Goal: Information Seeking & Learning: Learn about a topic

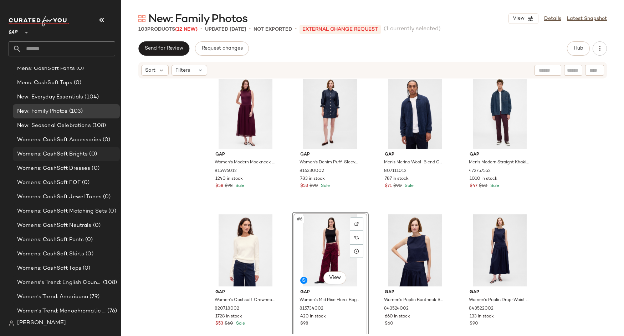
scroll to position [293, 0]
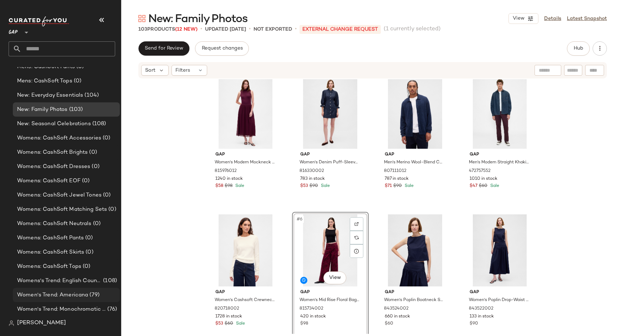
click at [89, 292] on span "(79)" at bounding box center [93, 295] width 11 height 8
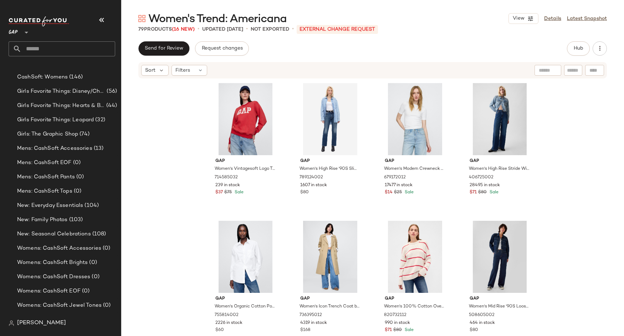
scroll to position [183, 0]
click at [41, 218] on span "New: Family Photos" at bounding box center [42, 220] width 51 height 8
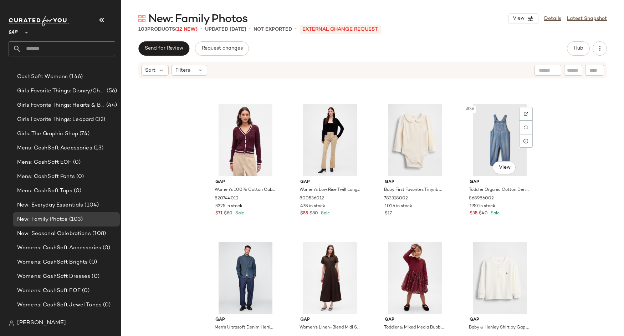
scroll to position [1113, 0]
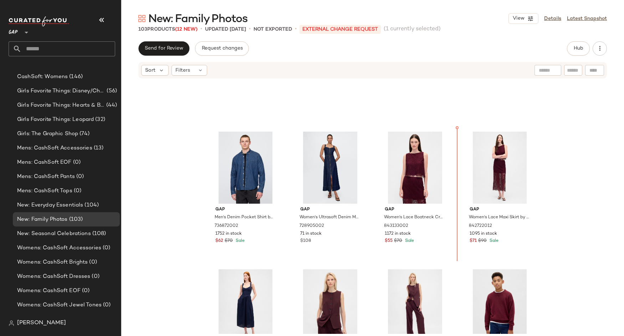
scroll to position [227, 0]
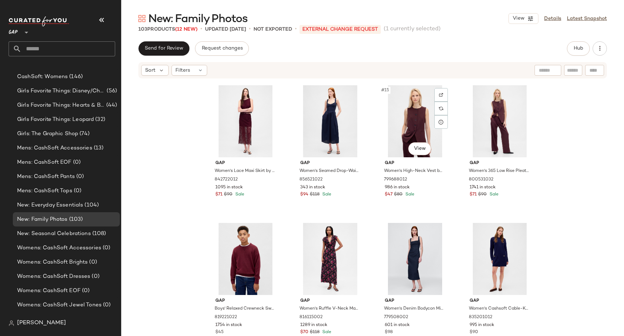
scroll to position [426, 0]
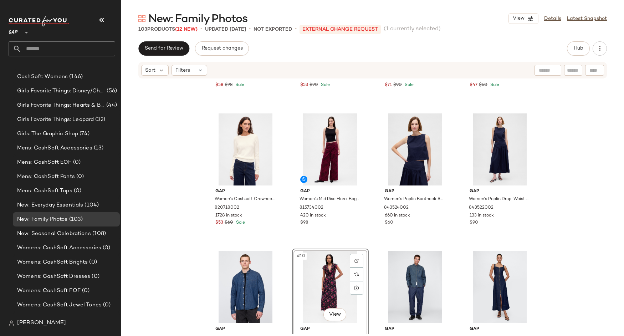
scroll to position [120, 0]
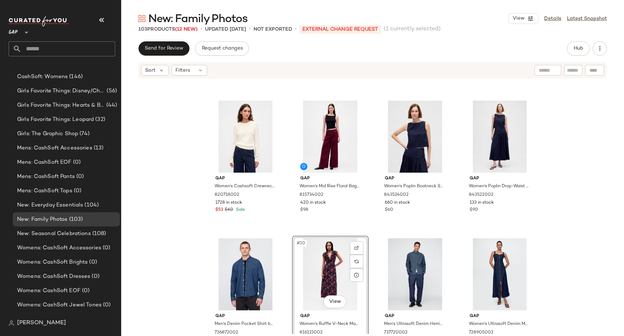
drag, startPoint x: 409, startPoint y: 258, endPoint x: 153, endPoint y: 2, distance: 362.3
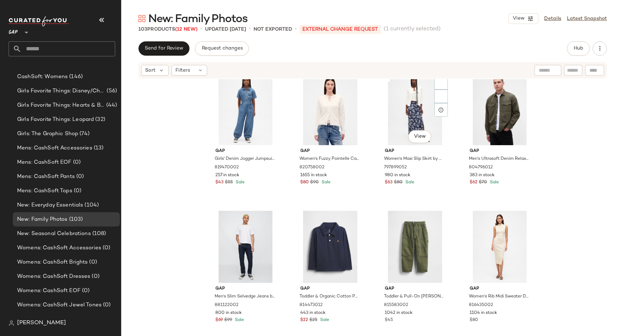
scroll to position [2414, 0]
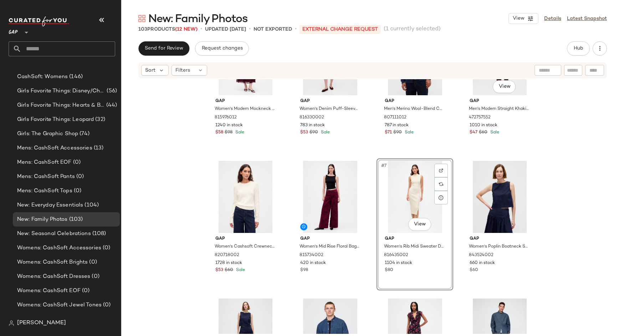
scroll to position [66, 0]
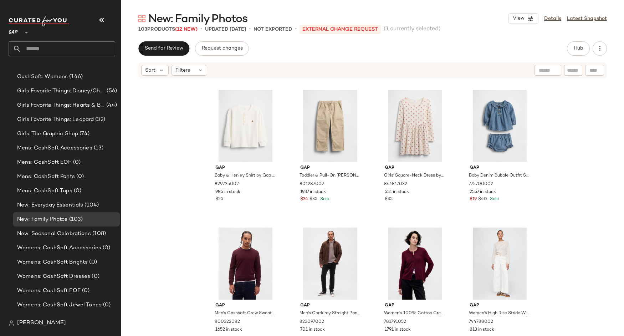
scroll to position [1493, 0]
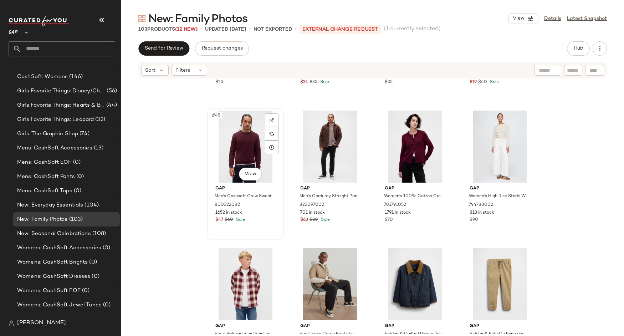
click at [249, 132] on div "#45 View" at bounding box center [246, 147] width 72 height 72
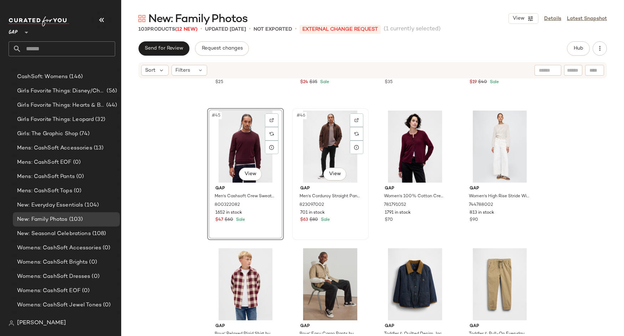
click at [337, 143] on div "#46 View" at bounding box center [331, 147] width 72 height 72
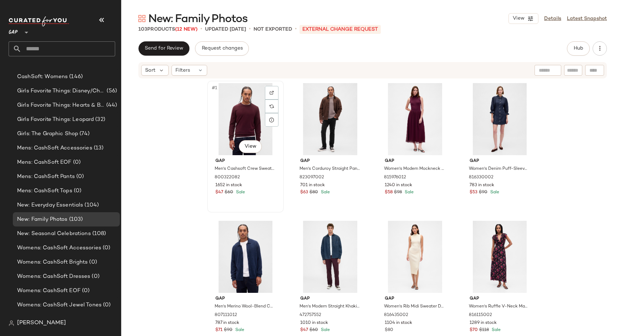
click at [236, 121] on div "#1 View" at bounding box center [246, 119] width 72 height 72
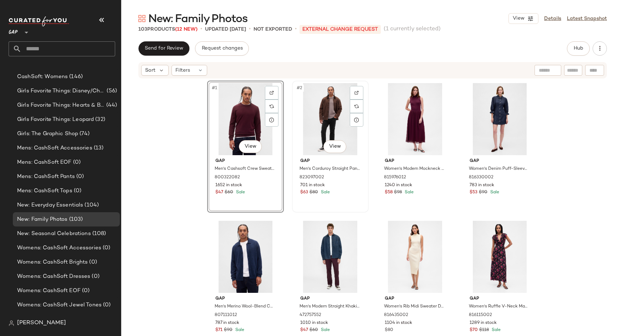
click at [322, 114] on div "#2 View" at bounding box center [331, 119] width 72 height 72
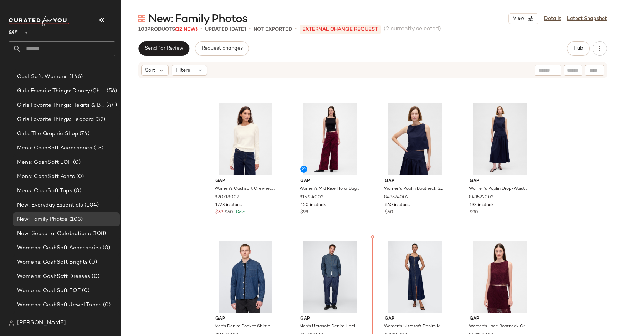
scroll to position [267, 0]
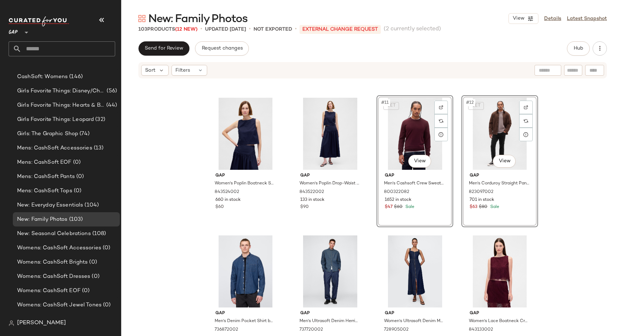
click at [555, 174] on div "Gap Women's Rib Midi Sweater Dress by Gap Ivory Beige Frost Size XS 816435002 1…" at bounding box center [372, 206] width 503 height 255
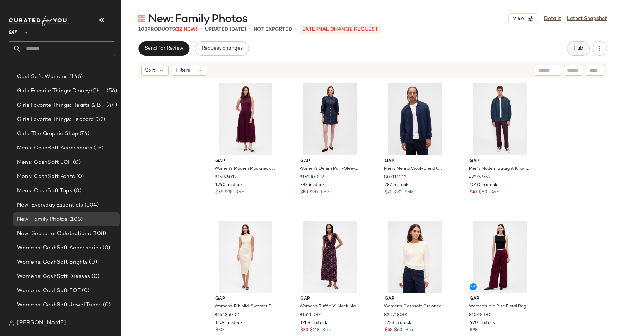
click at [580, 53] on button "Hub" at bounding box center [578, 48] width 23 height 14
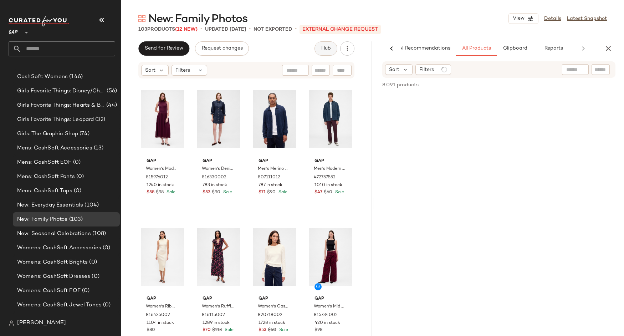
scroll to position [0, 7]
click at [577, 66] on div at bounding box center [575, 69] width 27 height 11
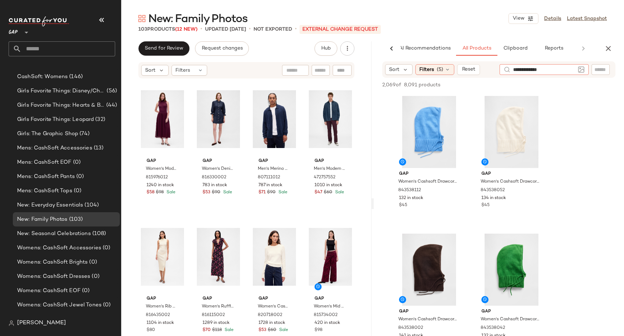
type input "**********"
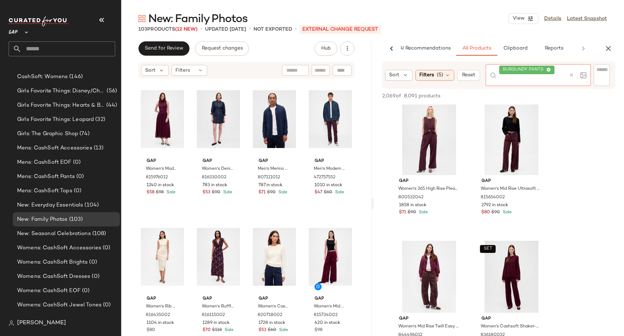
scroll to position [1, 0]
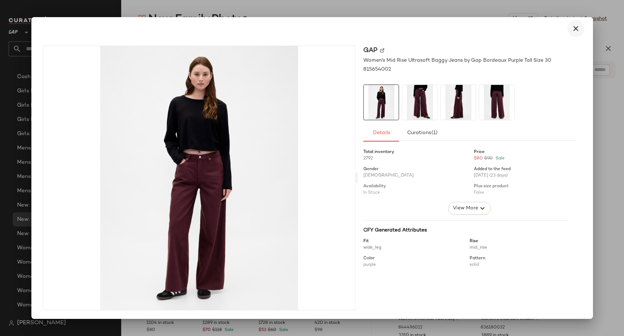
click at [574, 30] on icon "button" at bounding box center [576, 28] width 9 height 9
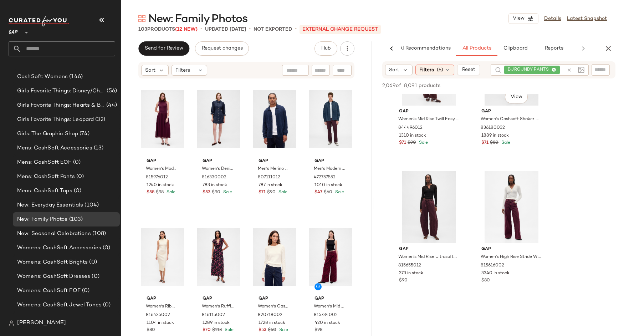
scroll to position [227, 0]
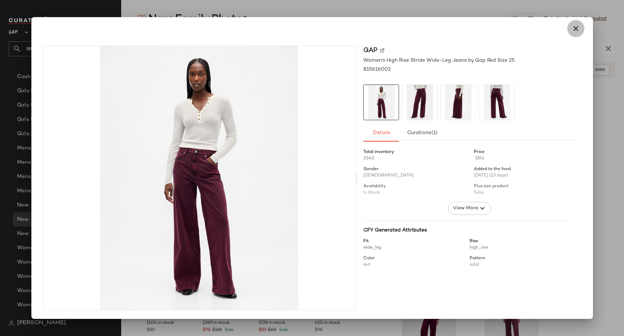
click at [577, 27] on icon "button" at bounding box center [576, 28] width 9 height 9
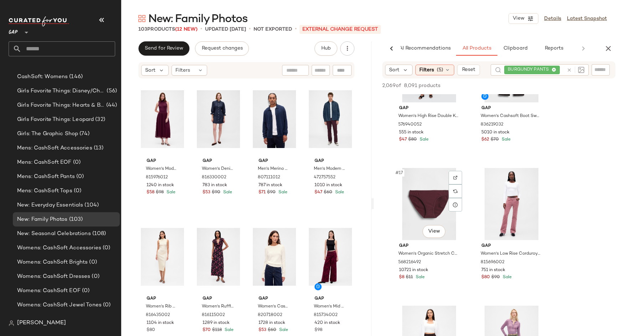
scroll to position [1203, 0]
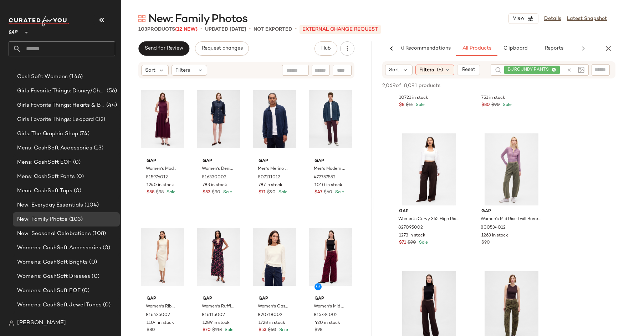
click at [614, 40] on div "New: Family Photos View Details Latest Snapshot 103 Products (12 New) • updated…" at bounding box center [372, 173] width 503 height 325
click at [608, 47] on icon "button" at bounding box center [608, 48] width 9 height 9
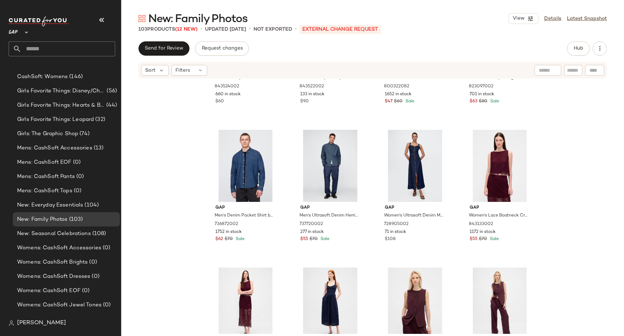
scroll to position [378, 0]
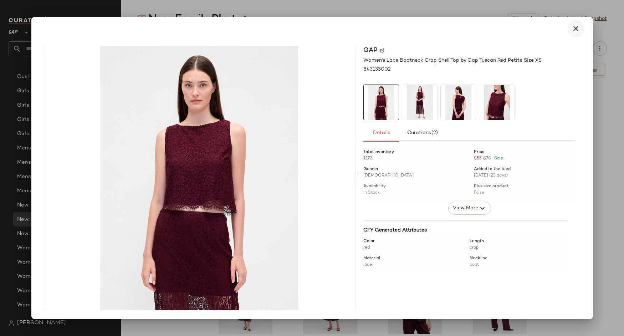
click at [574, 30] on icon "button" at bounding box center [576, 28] width 9 height 9
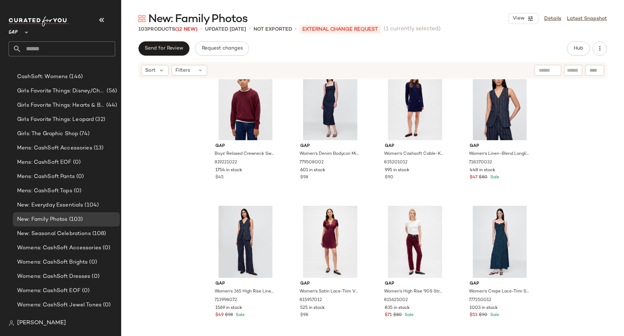
scroll to position [726, 0]
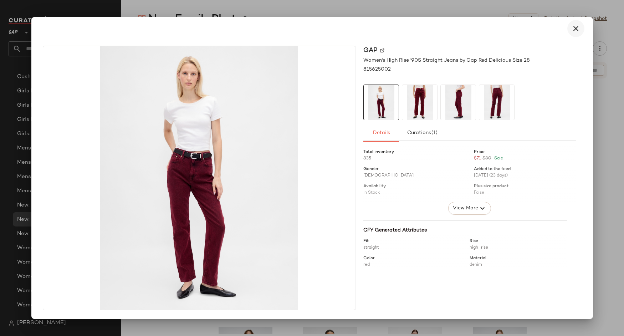
click at [577, 30] on icon "button" at bounding box center [576, 28] width 9 height 9
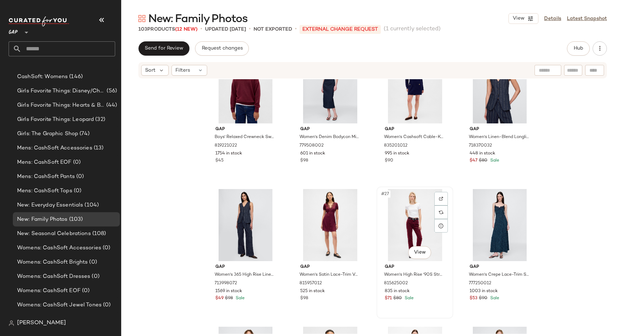
click at [420, 223] on div "#27 View" at bounding box center [415, 225] width 72 height 72
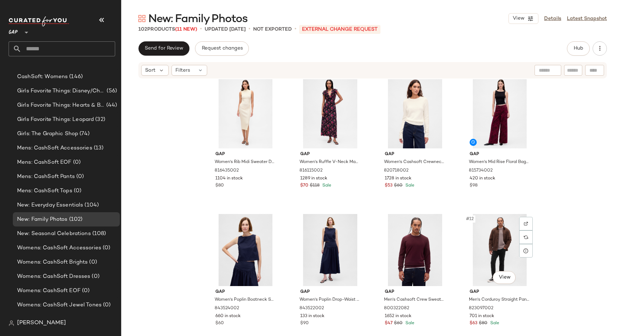
scroll to position [76, 0]
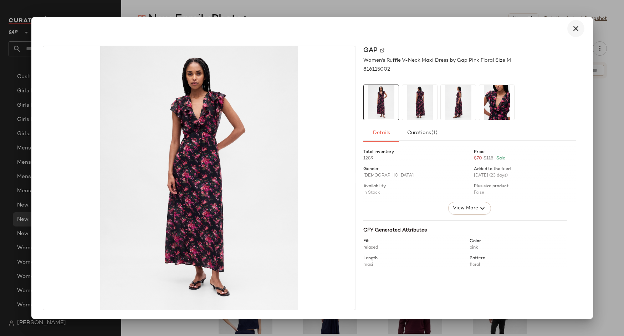
click at [574, 32] on icon "button" at bounding box center [576, 28] width 9 height 9
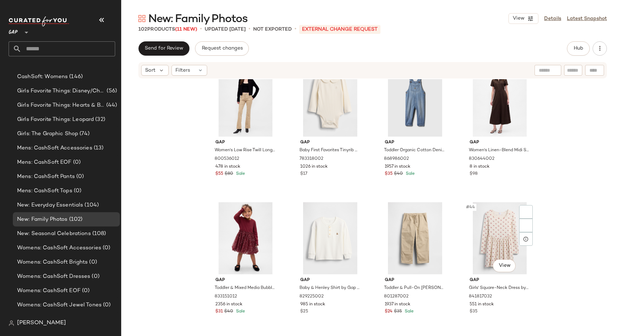
scroll to position [1334, 0]
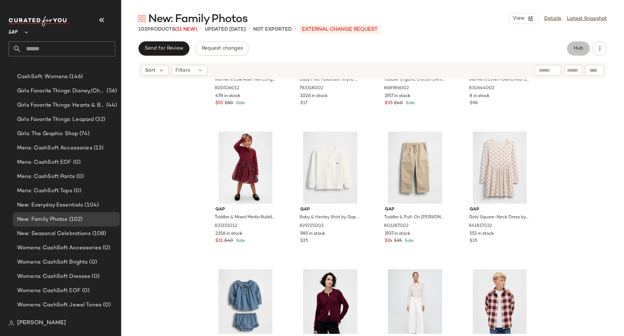
click at [585, 52] on button "Hub" at bounding box center [578, 48] width 23 height 14
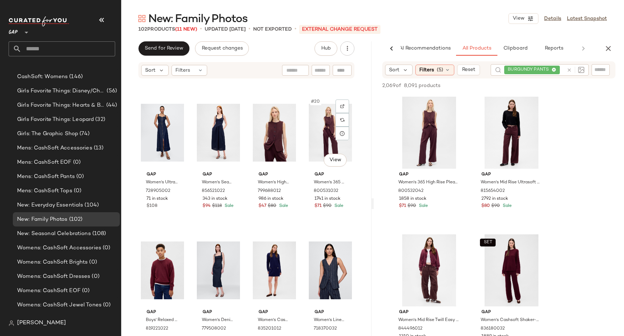
scroll to position [535, 0]
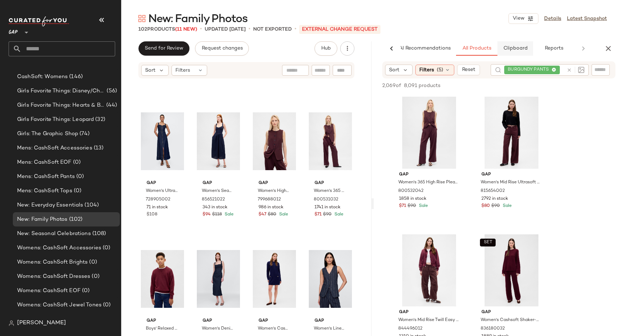
click at [512, 46] on span "Clipboard" at bounding box center [515, 49] width 25 height 6
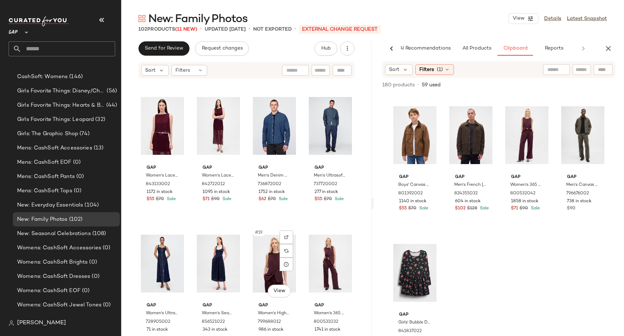
scroll to position [439, 0]
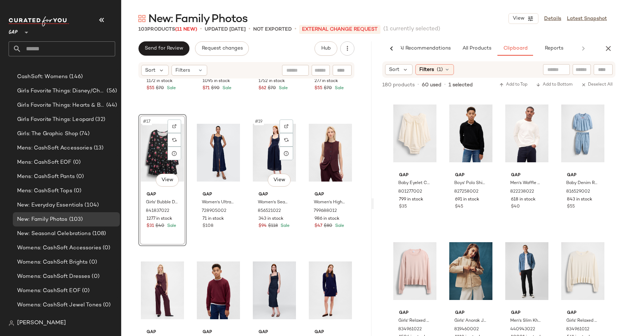
scroll to position [411, 0]
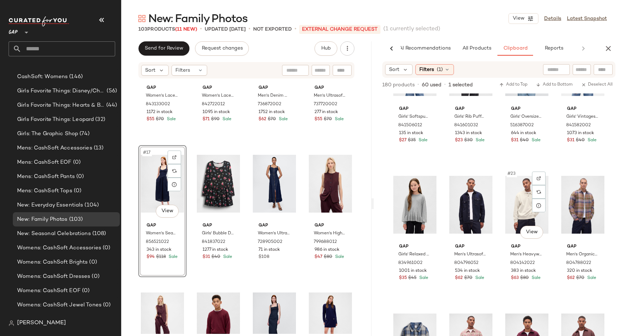
scroll to position [652, 0]
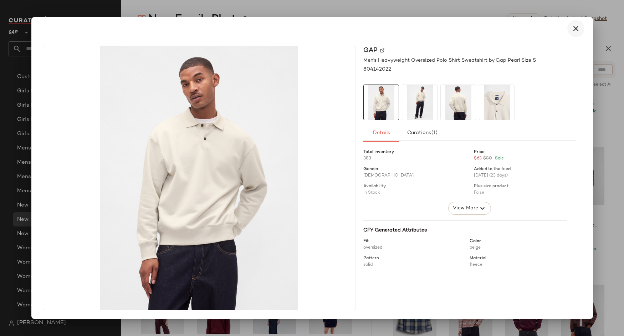
click at [573, 29] on icon "button" at bounding box center [576, 28] width 9 height 9
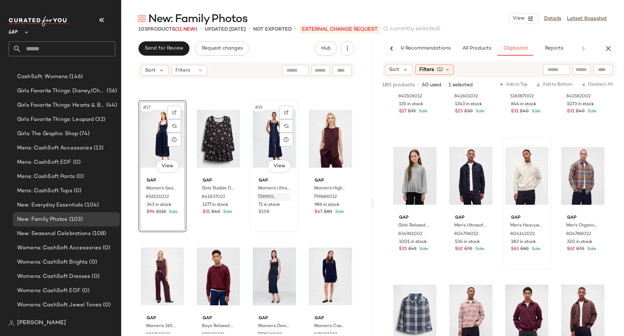
scroll to position [537, 0]
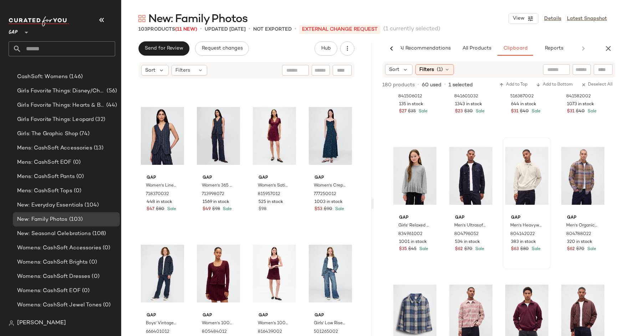
scroll to position [816, 0]
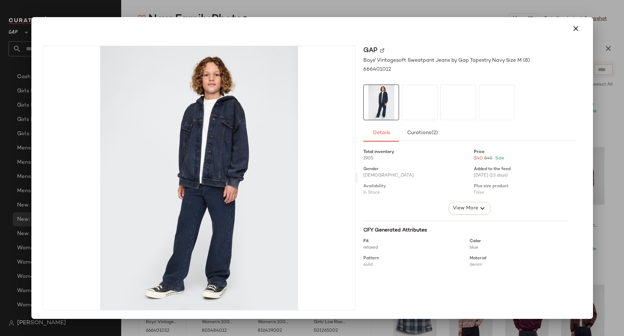
drag, startPoint x: 151, startPoint y: 296, endPoint x: 301, endPoint y: 158, distance: 203.5
click at [574, 30] on icon "button" at bounding box center [576, 28] width 9 height 9
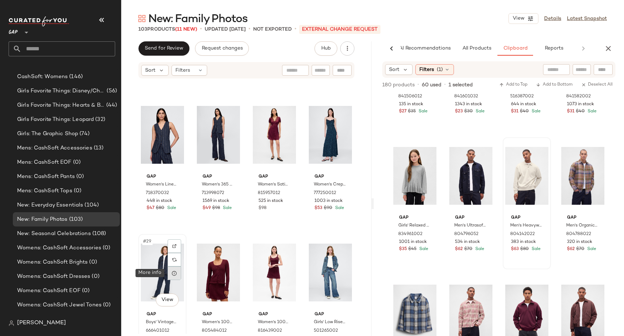
click at [175, 272] on icon at bounding box center [175, 273] width 6 height 6
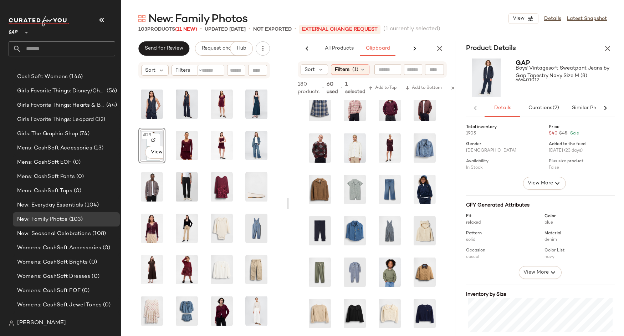
scroll to position [0, 61]
click at [606, 51] on icon "button" at bounding box center [608, 48] width 9 height 9
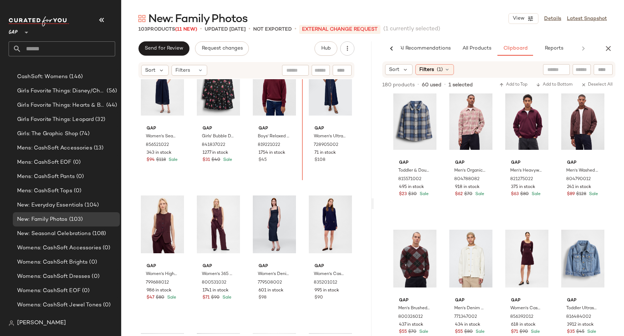
scroll to position [573, 0]
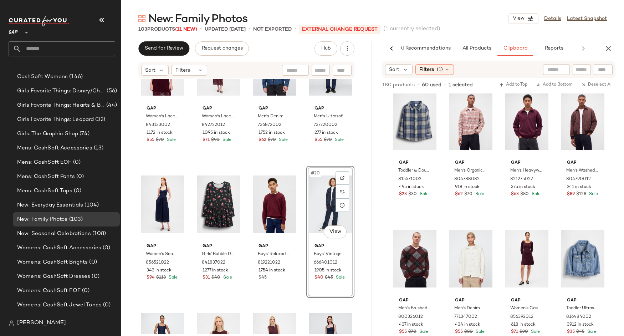
scroll to position [437, 0]
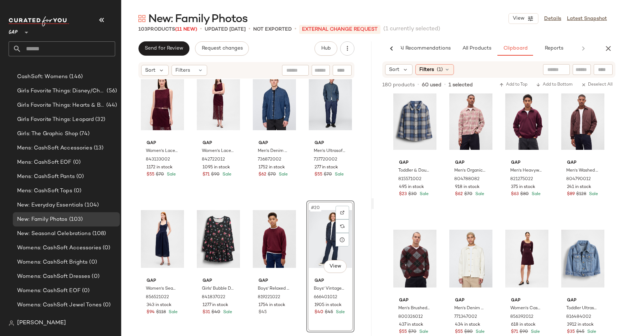
click at [359, 179] on div "Gap Women's Lace Boatneck Crop Shell Top by Gap Tuscan Red Petite Size XS 84313…" at bounding box center [246, 206] width 250 height 255
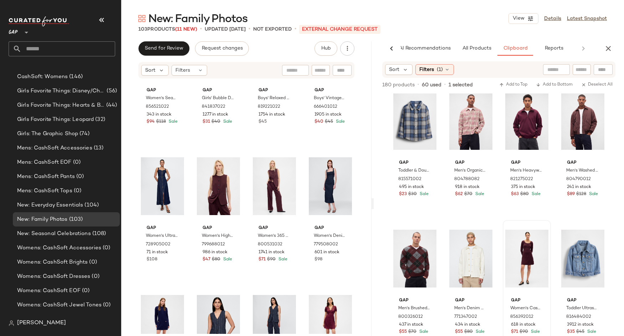
scroll to position [629, 0]
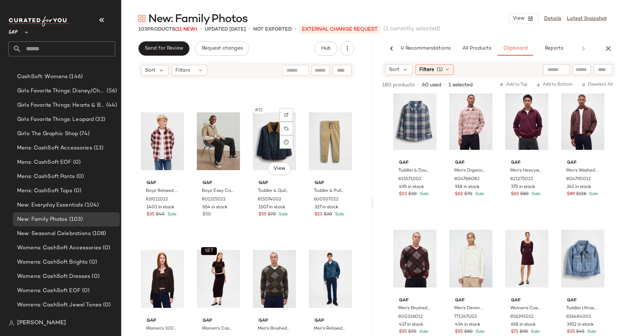
scroll to position [1688, 0]
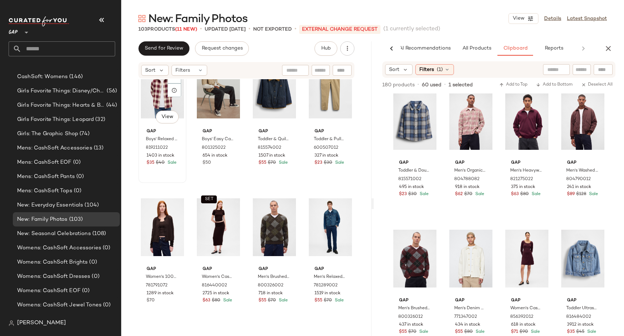
click at [161, 97] on div "#49 View" at bounding box center [162, 90] width 43 height 72
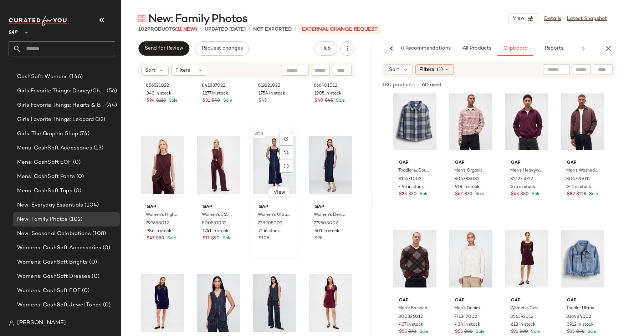
scroll to position [647, 0]
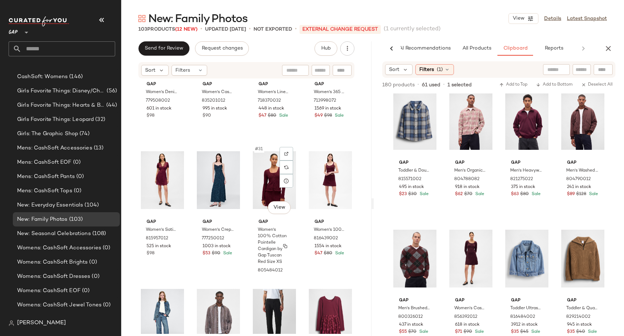
scroll to position [1018, 0]
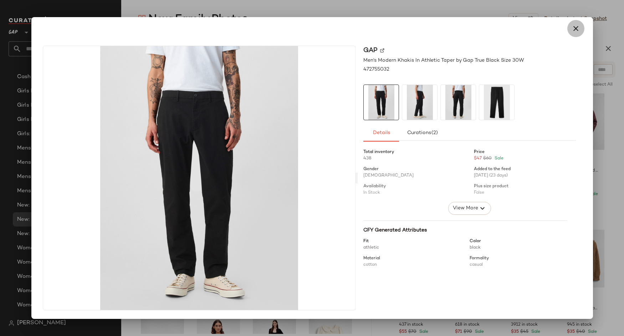
click at [576, 26] on icon "button" at bounding box center [576, 28] width 9 height 9
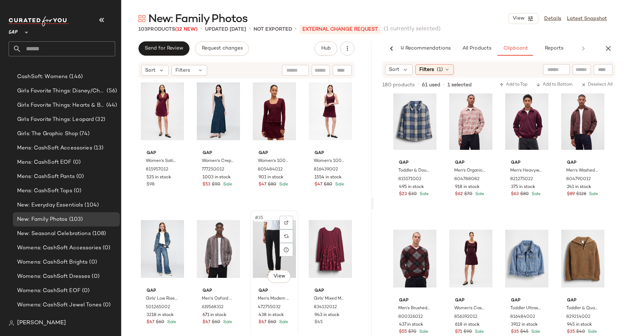
scroll to position [970, 0]
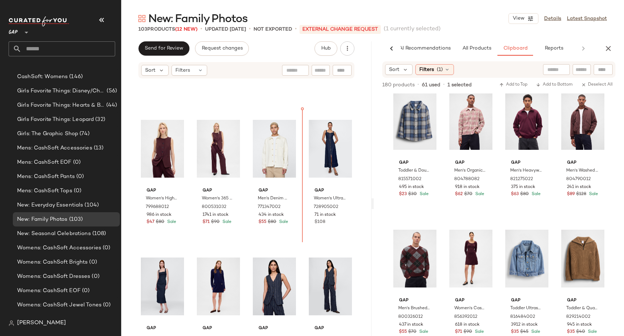
scroll to position [654, 0]
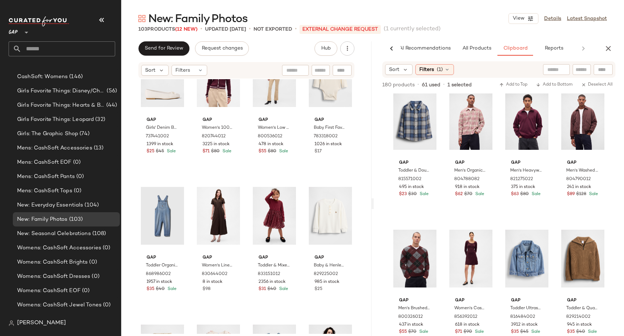
scroll to position [1302, 0]
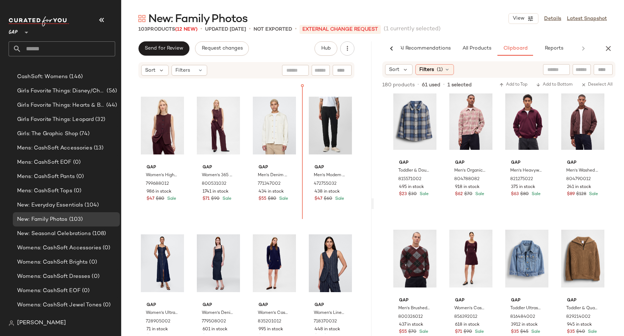
scroll to position [688, 0]
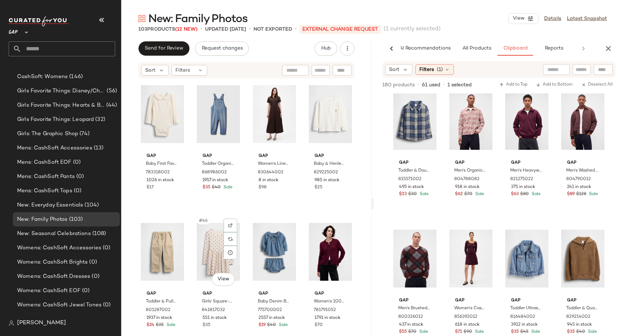
scroll to position [1367, 0]
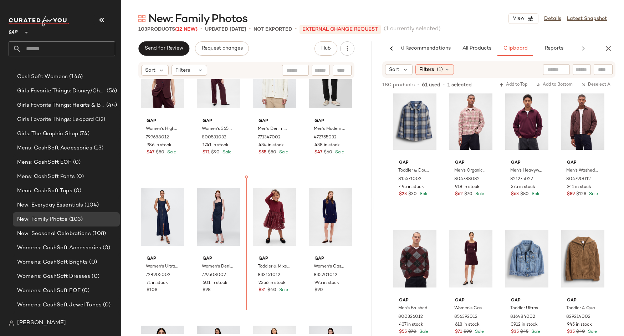
scroll to position [741, 0]
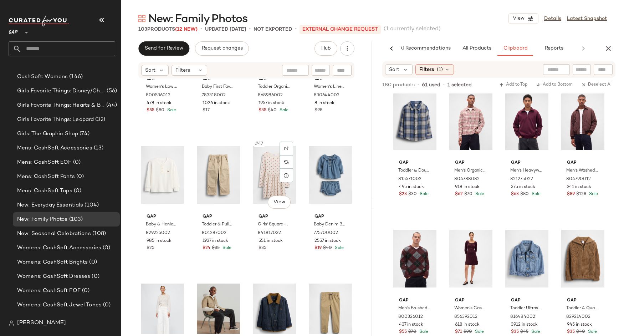
scroll to position [1585, 0]
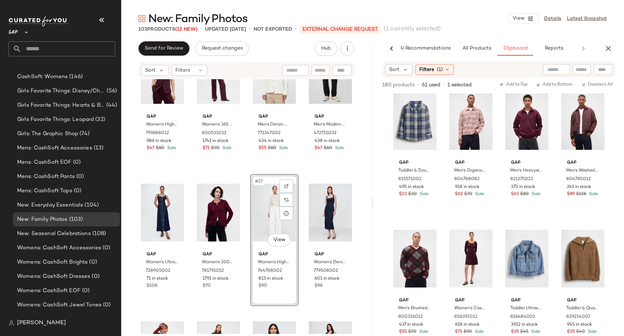
scroll to position [716, 0]
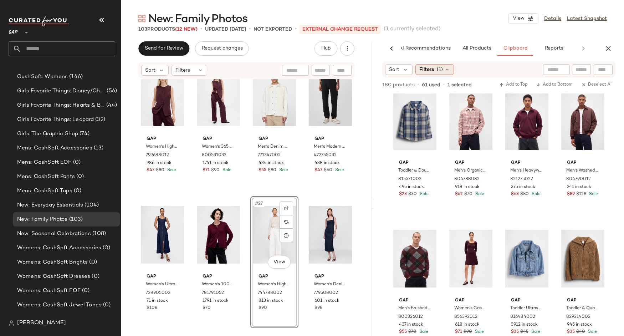
click at [434, 70] on div "Filters (1)" at bounding box center [435, 69] width 39 height 11
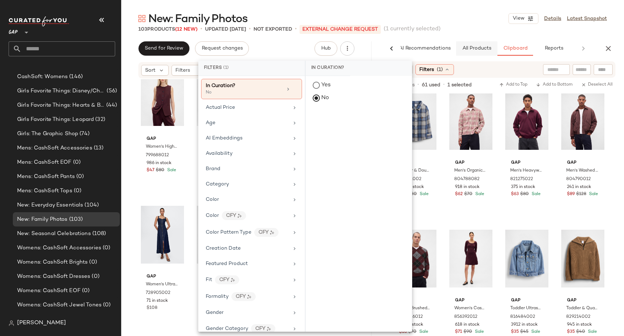
click at [473, 52] on button "All Products" at bounding box center [476, 48] width 41 height 14
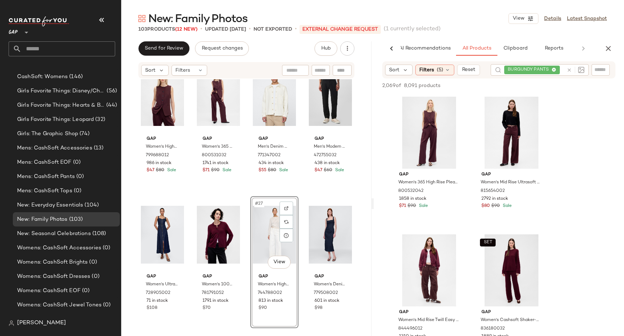
click at [554, 70] on div "BURGUNDY PANTS" at bounding box center [535, 69] width 60 height 11
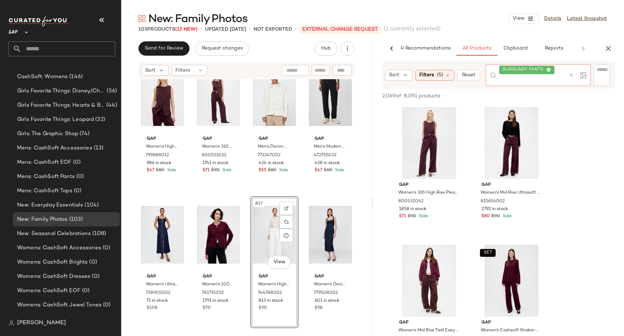
click at [549, 70] on icon at bounding box center [549, 70] width 5 height 5
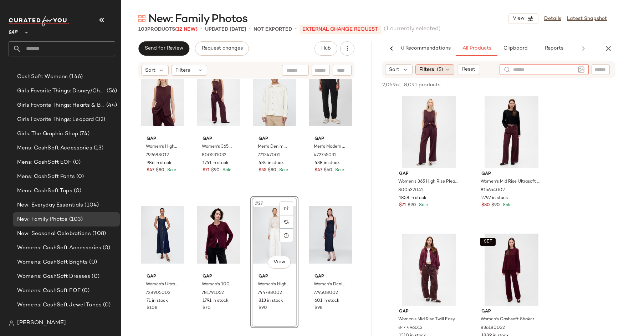
click at [430, 74] on div "Filters (5)" at bounding box center [435, 69] width 39 height 11
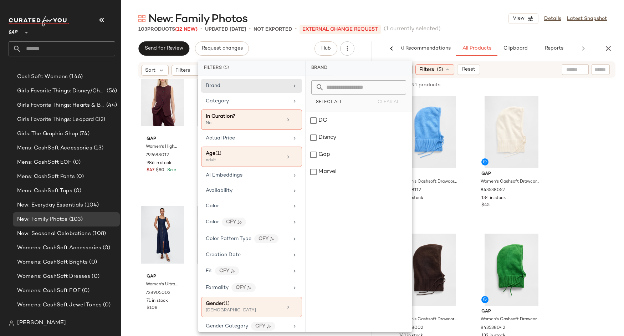
click at [570, 69] on input "text" at bounding box center [576, 69] width 18 height 7
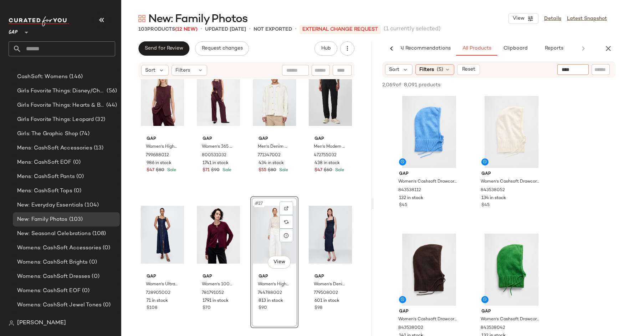
type input "*****"
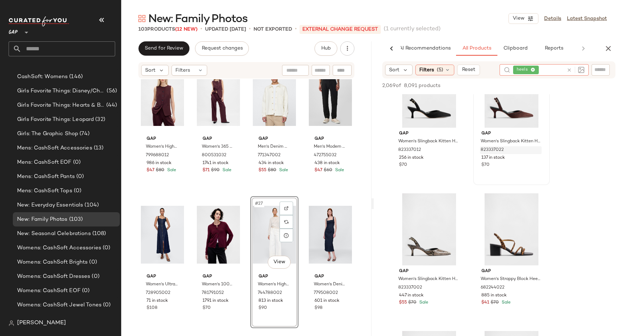
scroll to position [42, 0]
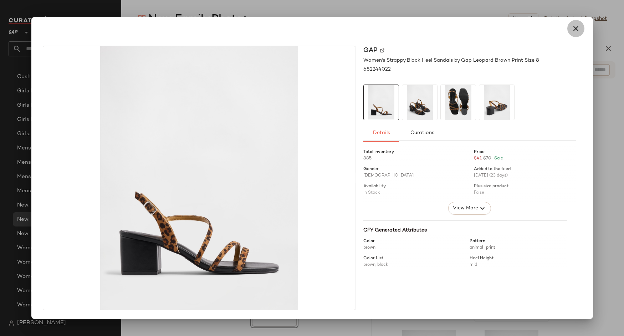
click at [572, 36] on button "button" at bounding box center [576, 28] width 17 height 17
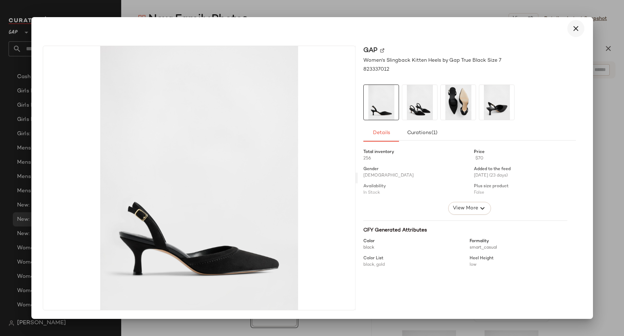
click at [574, 29] on icon "button" at bounding box center [576, 28] width 9 height 9
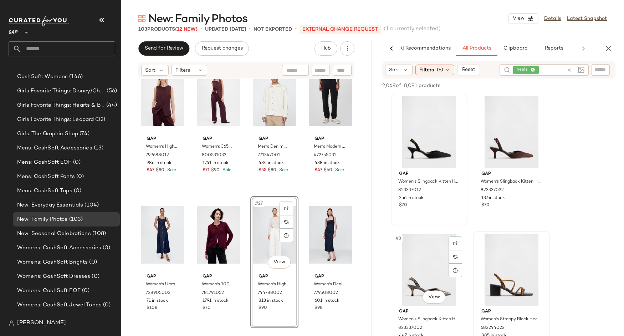
scroll to position [0, 0]
click at [416, 146] on div "#1 View" at bounding box center [430, 133] width 72 height 72
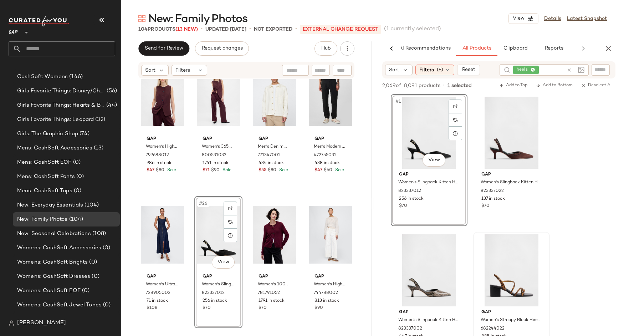
click at [243, 177] on div "Gap Women's High-Neck Vest by Gap Bordeaux Purple Size XS 799688012 986 in stoc…" at bounding box center [246, 206] width 250 height 255
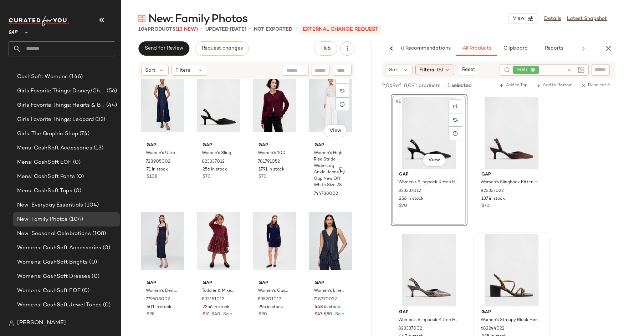
scroll to position [857, 0]
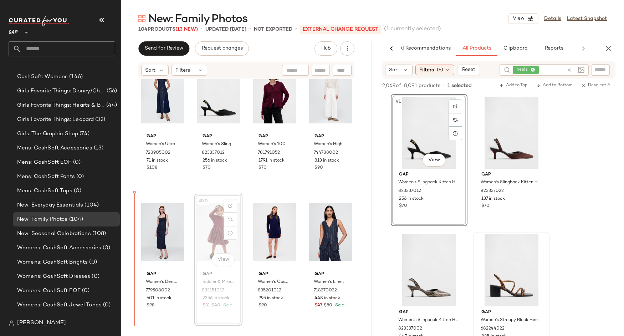
drag, startPoint x: 215, startPoint y: 229, endPoint x: 211, endPoint y: 229, distance: 4.3
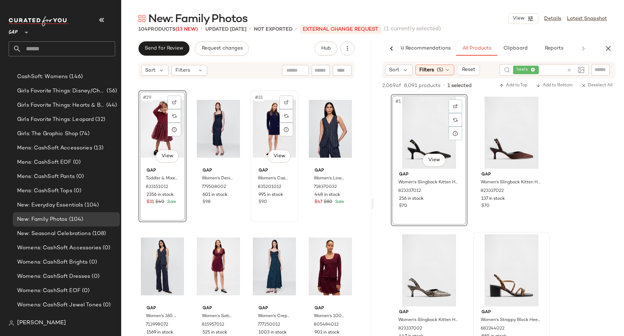
scroll to position [1163, 0]
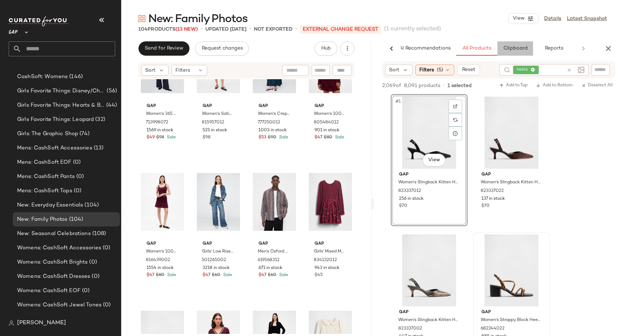
click at [525, 47] on span "Clipboard" at bounding box center [515, 49] width 25 height 6
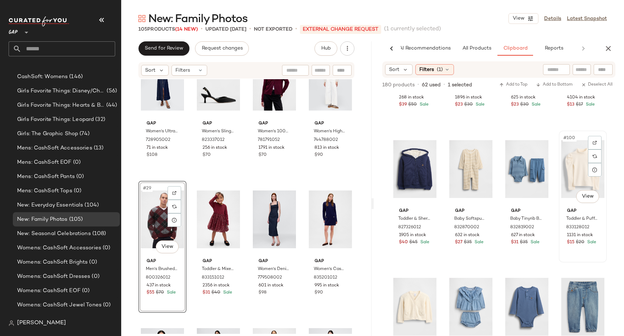
scroll to position [3288, 0]
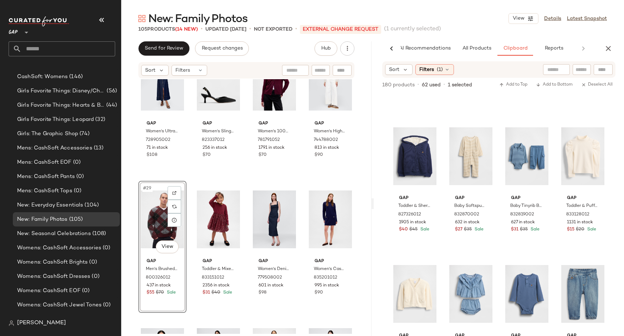
click at [480, 39] on div "New: Family Photos View Details Latest Snapshot 105 Products (14 New) • updated…" at bounding box center [372, 173] width 503 height 325
click at [480, 47] on span "All Products" at bounding box center [476, 49] width 29 height 6
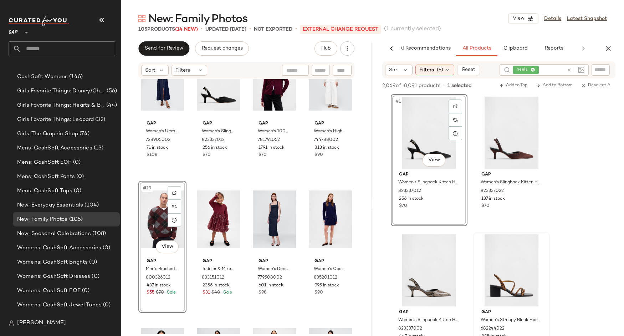
click at [567, 71] on icon at bounding box center [569, 69] width 5 height 5
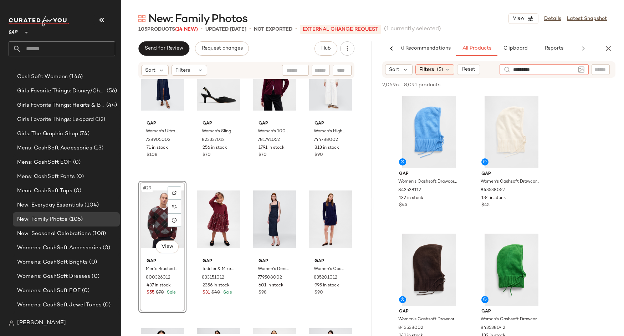
type input "**********"
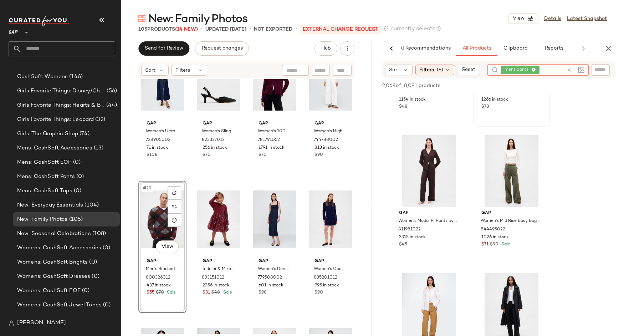
scroll to position [214, 0]
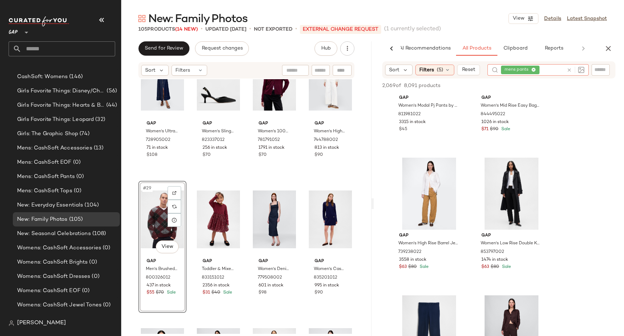
click at [571, 69] on icon at bounding box center [569, 69] width 5 height 5
click at [431, 69] on span "Filters" at bounding box center [427, 69] width 15 height 7
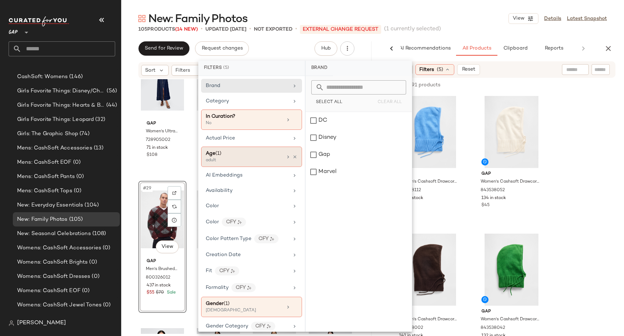
click at [233, 157] on div "adult" at bounding box center [241, 160] width 71 height 6
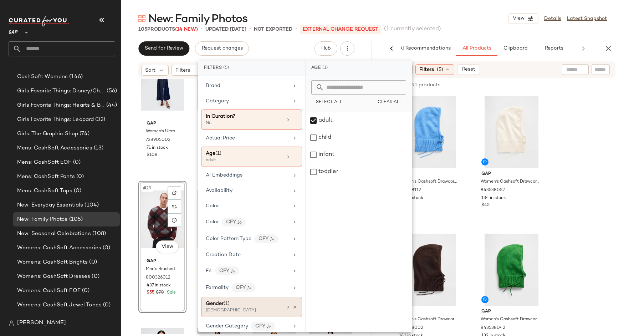
click at [233, 303] on div "Gender (1)" at bounding box center [244, 303] width 77 height 7
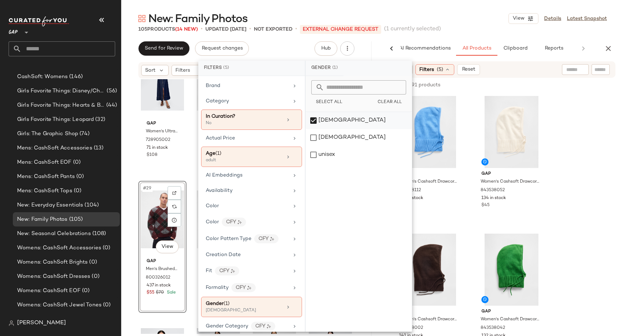
click at [324, 119] on div "[DEMOGRAPHIC_DATA]" at bounding box center [359, 120] width 106 height 17
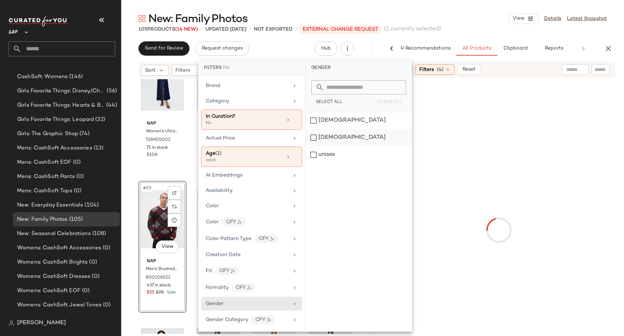
click at [324, 138] on div "[DEMOGRAPHIC_DATA]" at bounding box center [359, 137] width 106 height 17
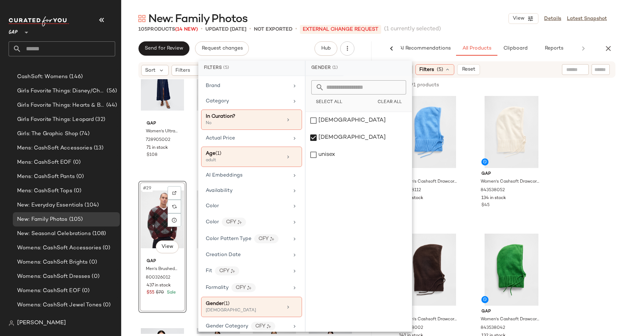
click at [574, 69] on input "text" at bounding box center [576, 69] width 18 height 7
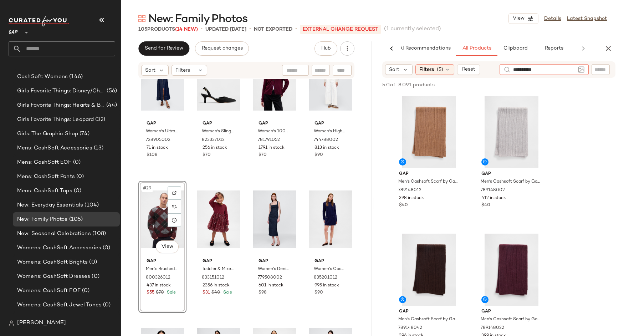
type input "**********"
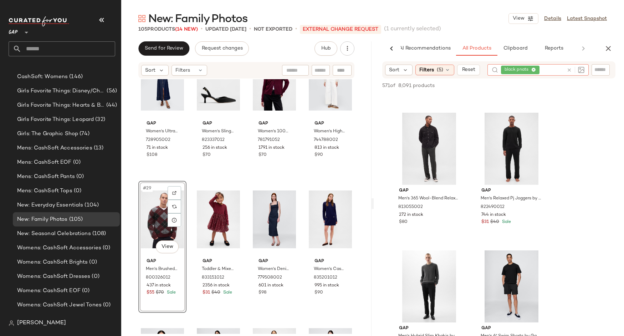
scroll to position [758, 0]
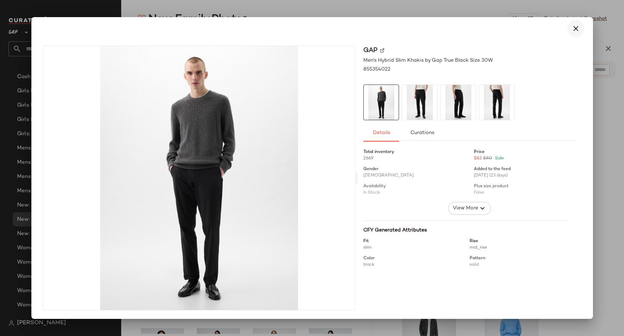
click at [578, 29] on icon "button" at bounding box center [576, 28] width 9 height 9
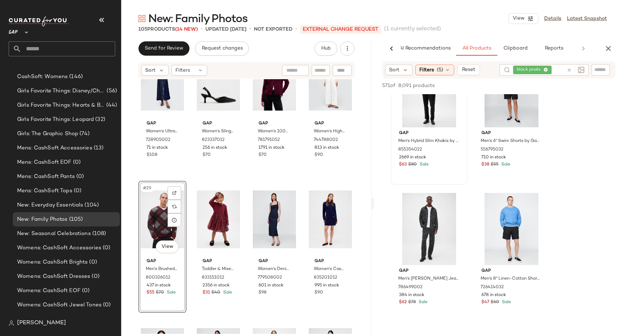
scroll to position [918, 0]
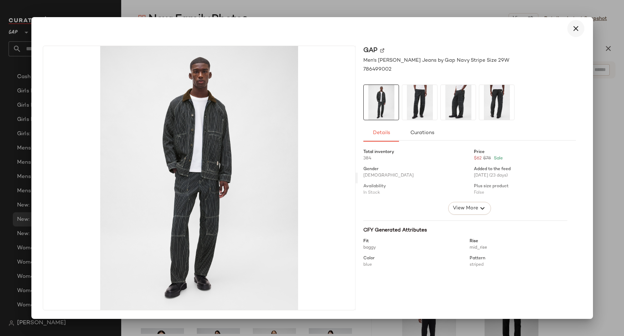
click at [576, 28] on icon "button" at bounding box center [576, 28] width 9 height 9
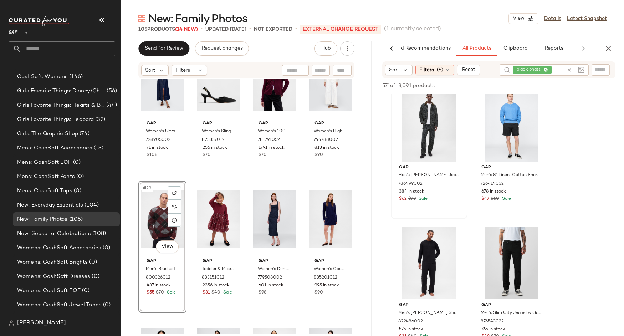
scroll to position [1041, 0]
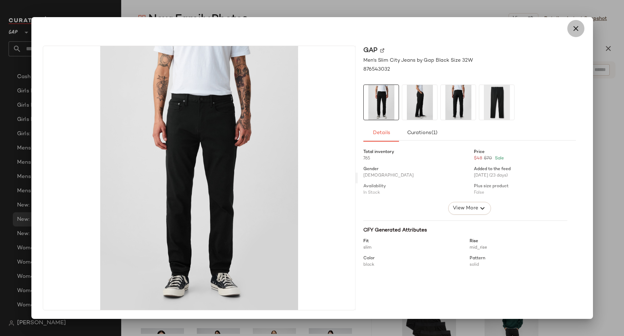
click at [578, 30] on icon "button" at bounding box center [576, 28] width 9 height 9
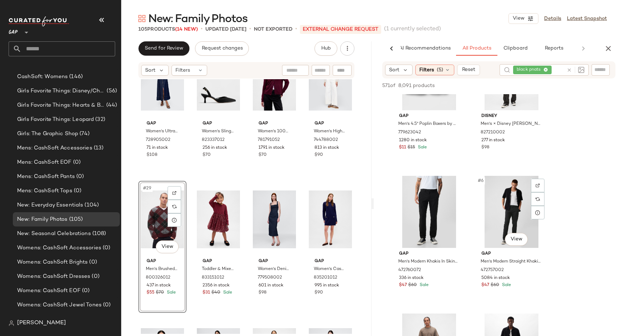
scroll to position [180, 0]
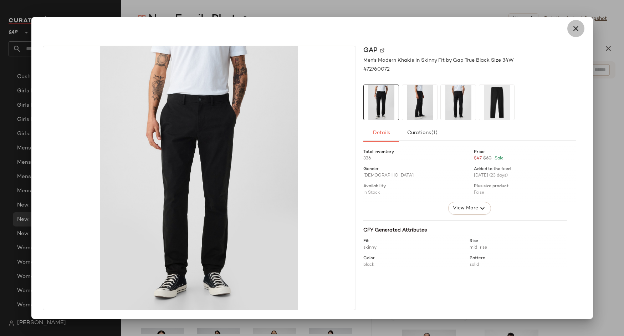
click at [577, 30] on icon "button" at bounding box center [576, 28] width 9 height 9
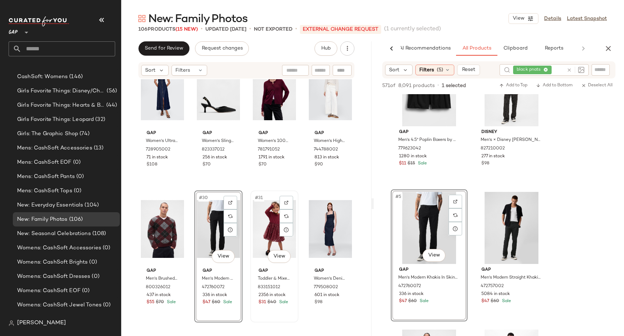
scroll to position [860, 0]
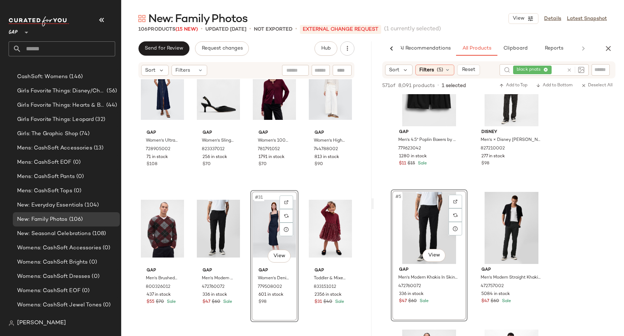
click at [364, 213] on div "Gap Women's Ultrasoft Denim Maxi Dress by Gap Rinsed Size XL 728905002 71 in st…" at bounding box center [246, 206] width 250 height 255
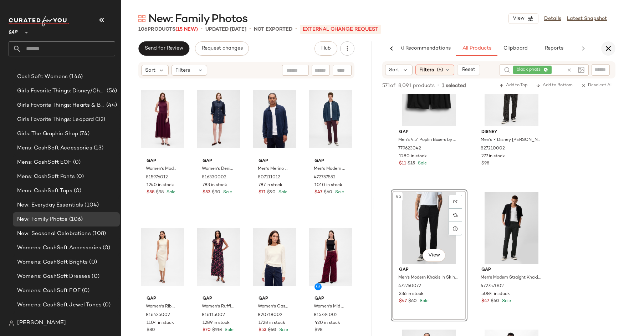
click at [607, 48] on icon "button" at bounding box center [608, 48] width 9 height 9
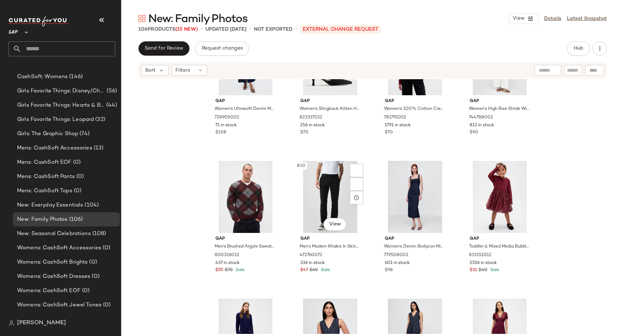
scroll to position [926, 0]
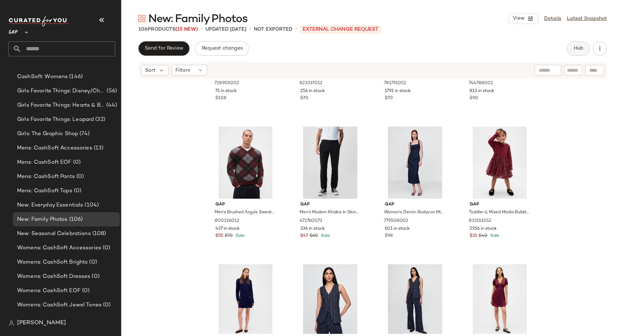
click at [573, 43] on button "Hub" at bounding box center [578, 48] width 23 height 14
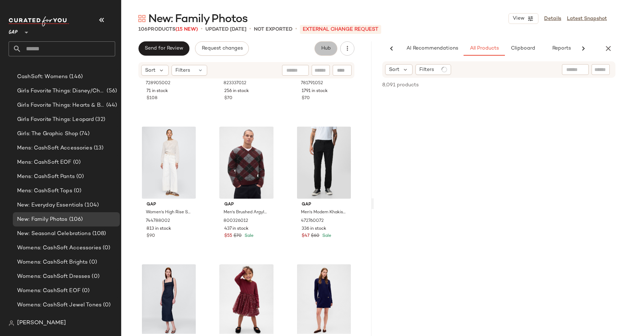
scroll to position [0, 7]
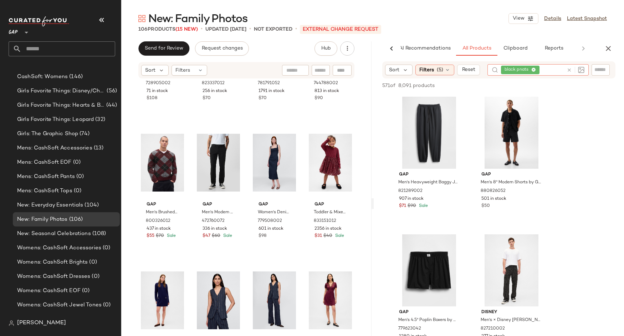
click at [569, 70] on icon at bounding box center [569, 69] width 5 height 5
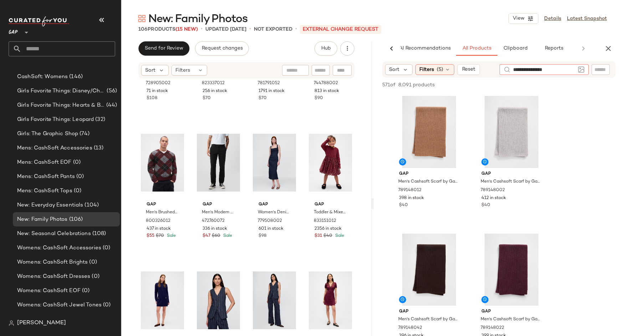
type input "**********"
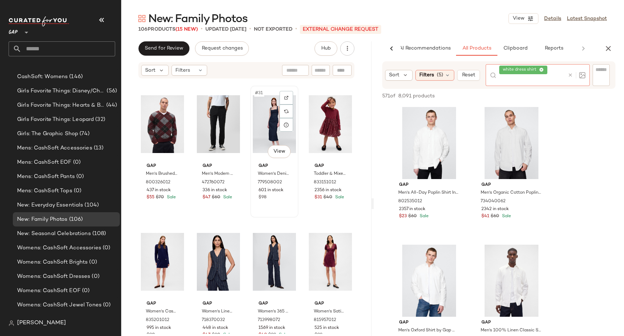
scroll to position [963, 0]
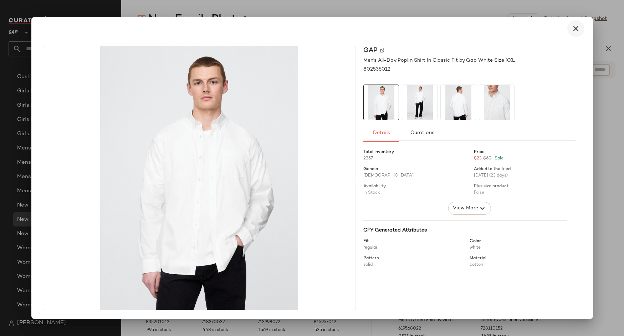
click at [577, 34] on button "button" at bounding box center [576, 28] width 17 height 17
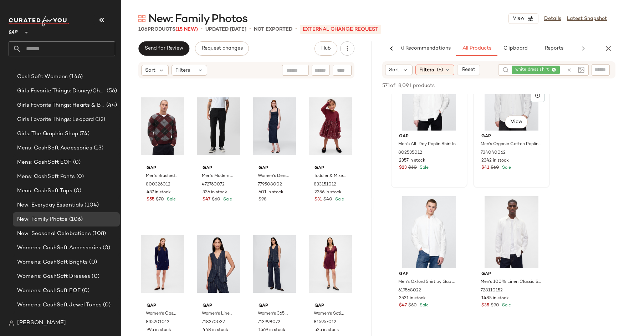
scroll to position [78, 0]
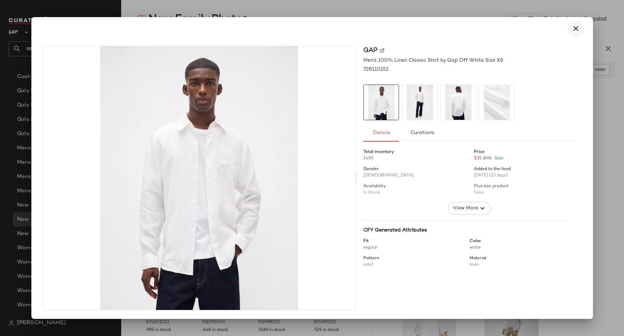
click at [576, 34] on button "button" at bounding box center [576, 28] width 17 height 17
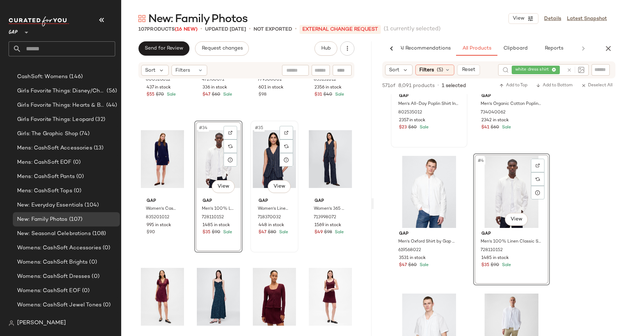
scroll to position [1072, 0]
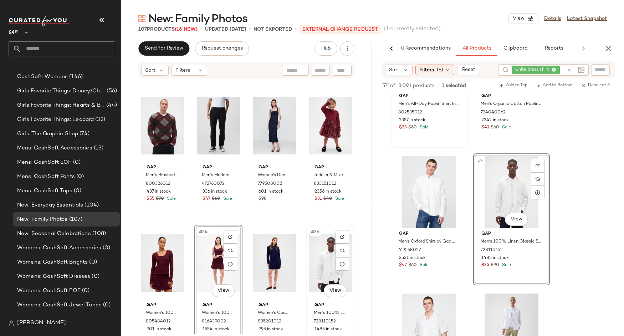
scroll to position [962, 0]
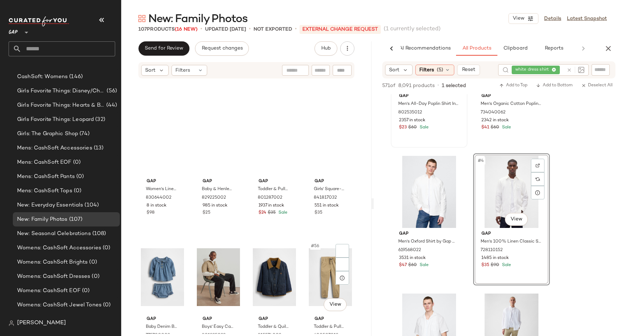
scroll to position [1565, 0]
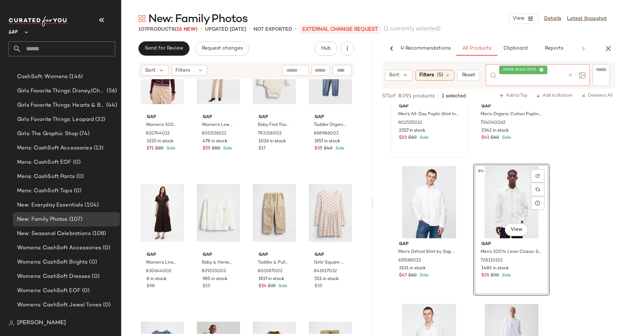
click at [568, 70] on div at bounding box center [575, 75] width 21 height 22
click at [558, 74] on div "white dress shirt" at bounding box center [533, 75] width 66 height 22
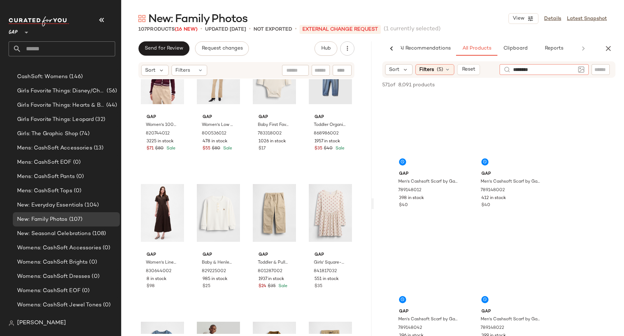
type input "*********"
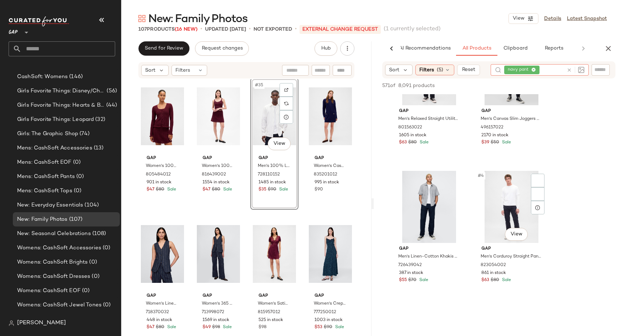
scroll to position [64, 0]
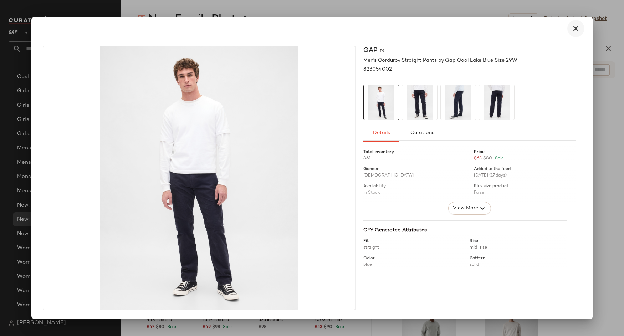
click at [578, 29] on icon "button" at bounding box center [576, 28] width 9 height 9
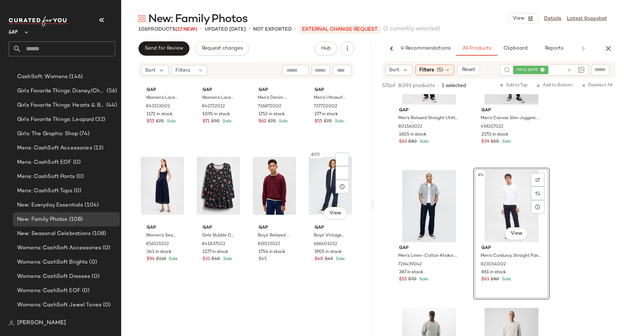
scroll to position [516, 0]
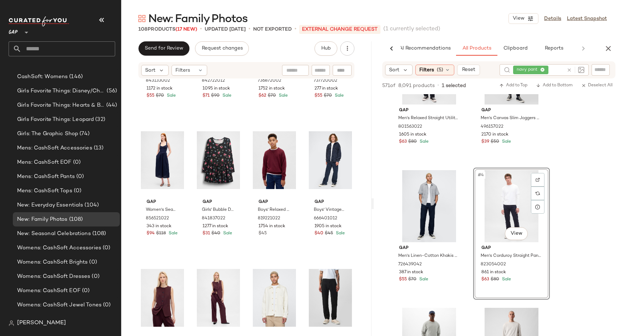
drag, startPoint x: 501, startPoint y: 193, endPoint x: 171, endPoint y: 3, distance: 380.9
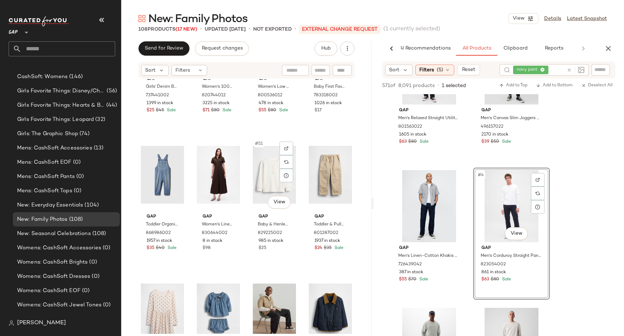
scroll to position [1605, 0]
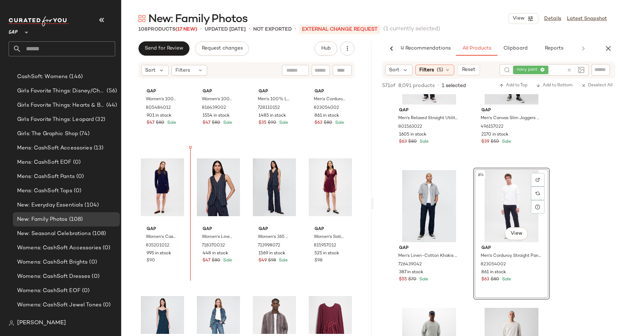
scroll to position [1174, 0]
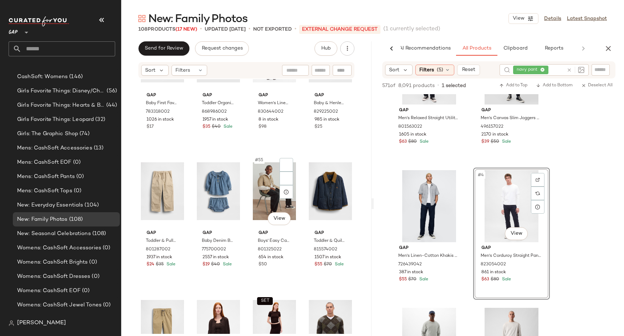
scroll to position [1763, 0]
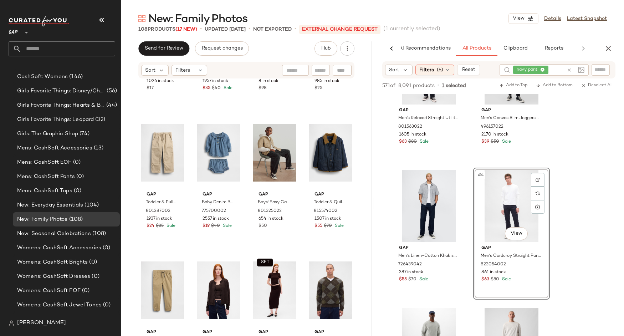
click at [569, 70] on icon at bounding box center [569, 69] width 5 height 5
click at [430, 69] on span "Filters" at bounding box center [427, 69] width 15 height 7
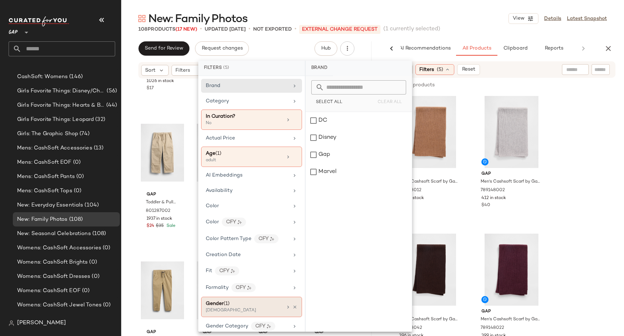
click at [238, 308] on div "[DEMOGRAPHIC_DATA]" at bounding box center [241, 311] width 71 height 6
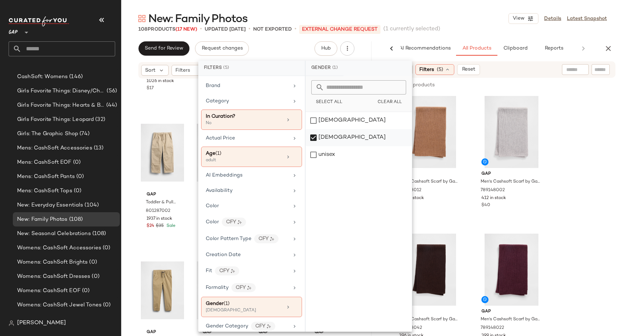
click at [326, 136] on div "[DEMOGRAPHIC_DATA]" at bounding box center [359, 137] width 106 height 17
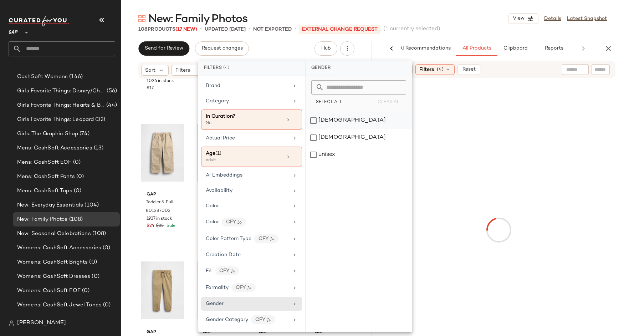
click at [324, 118] on div "[DEMOGRAPHIC_DATA]" at bounding box center [359, 120] width 106 height 17
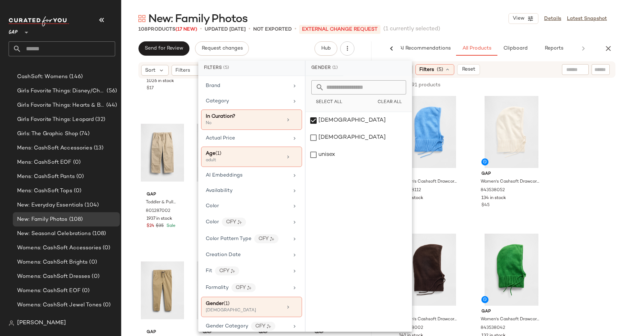
click at [313, 40] on div "New: Family Photos View Details Latest Snapshot 108 Products (17 New) • updated…" at bounding box center [372, 173] width 503 height 325
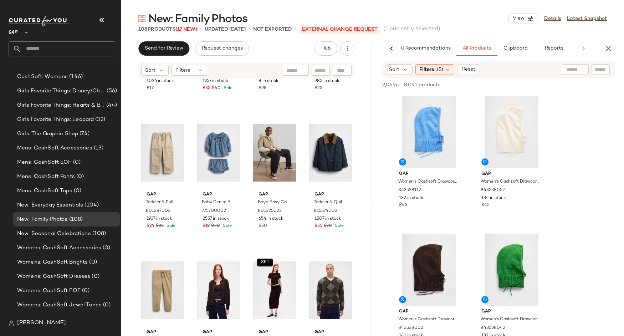
click at [573, 68] on input "text" at bounding box center [576, 69] width 18 height 7
type input "********"
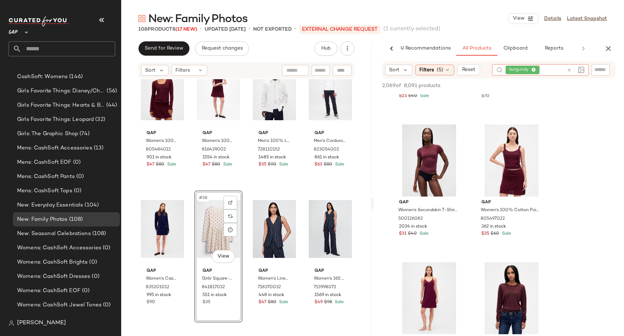
scroll to position [2153, 0]
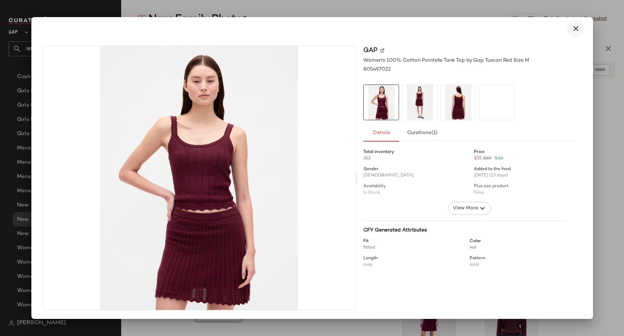
click at [576, 32] on icon "button" at bounding box center [576, 28] width 9 height 9
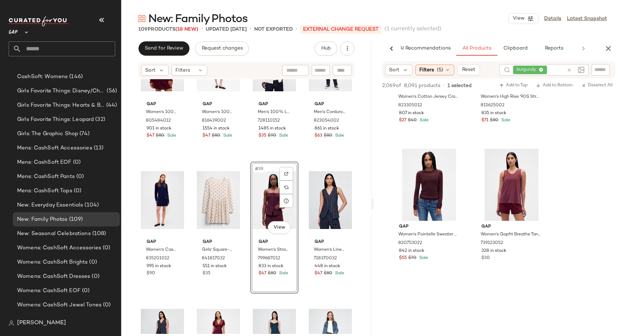
scroll to position [3152, 0]
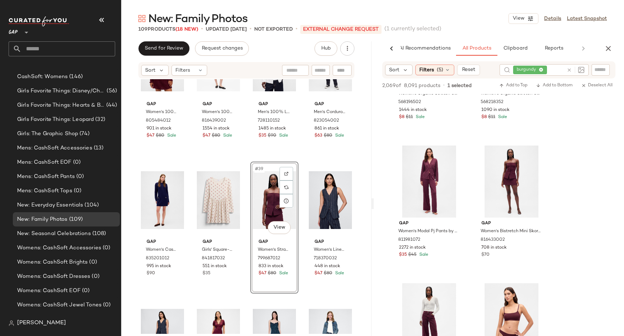
scroll to position [3674, 0]
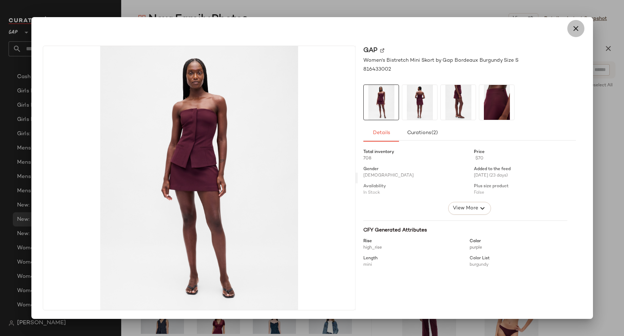
click at [577, 30] on icon "button" at bounding box center [576, 28] width 9 height 9
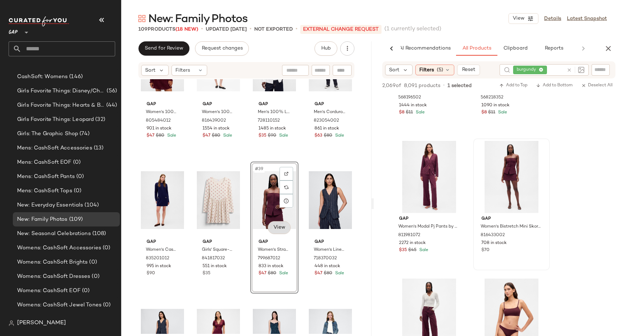
click at [278, 225] on body "GAP ** Dashboard All Products Global Clipboards (14) Curations (34) Baby & Todd…" at bounding box center [312, 168] width 624 height 336
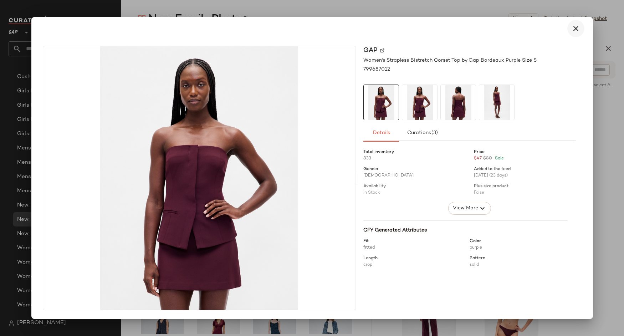
click at [578, 29] on icon "button" at bounding box center [576, 28] width 9 height 9
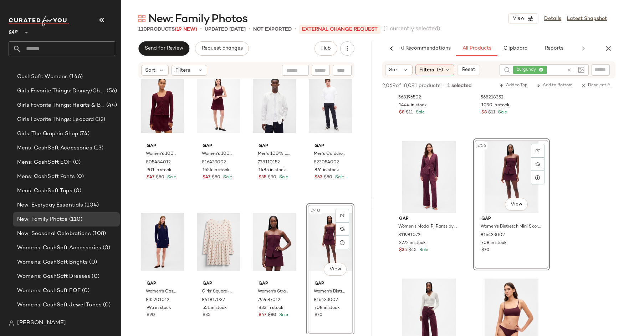
scroll to position [1042, 0]
